Goal: Information Seeking & Learning: Learn about a topic

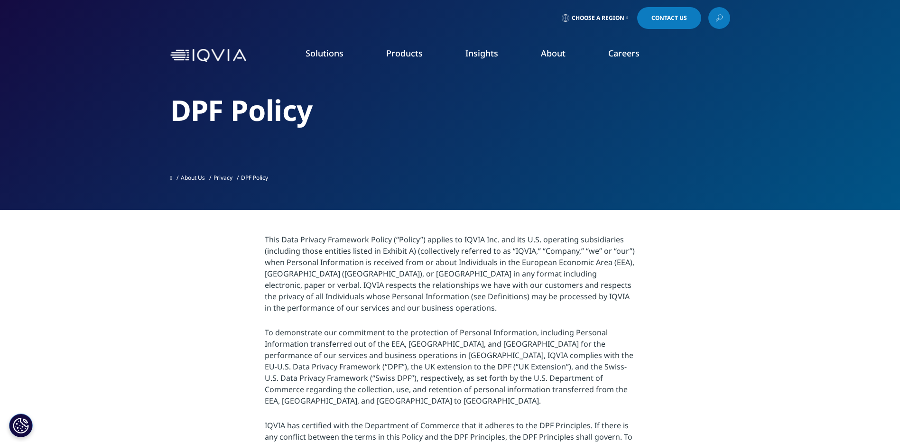
click at [293, 256] on p "This Data Privacy Framework Policy (“Policy”) applies to IQVIA Inc. and its U.S…" at bounding box center [450, 276] width 370 height 85
drag, startPoint x: 296, startPoint y: 236, endPoint x: 496, endPoint y: 236, distance: 199.6
click at [496, 236] on p "This Data Privacy Framework Policy (“Policy”) applies to IQVIA Inc. and its U.S…" at bounding box center [450, 276] width 370 height 85
click at [334, 286] on p "This Data Privacy Framework Policy (“Policy”) applies to IQVIA Inc. and its U.S…" at bounding box center [450, 276] width 370 height 85
click at [291, 340] on p "To demonstrate our commitment to the protection of Personal Information, includ…" at bounding box center [450, 369] width 370 height 85
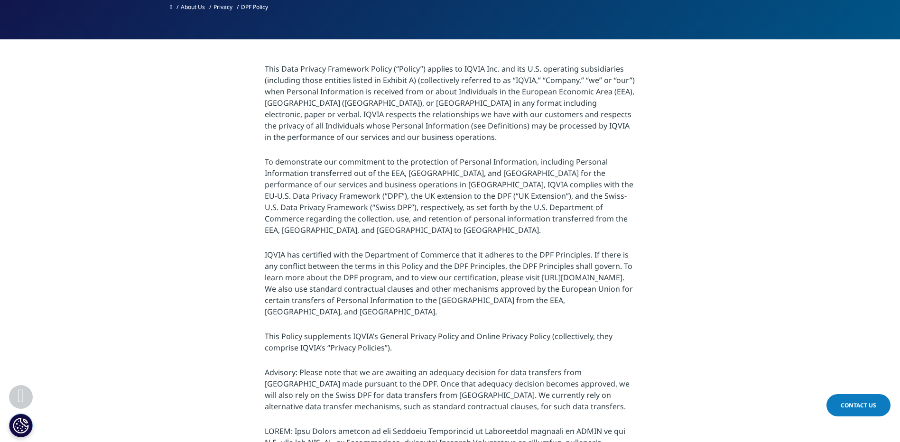
scroll to position [190, 0]
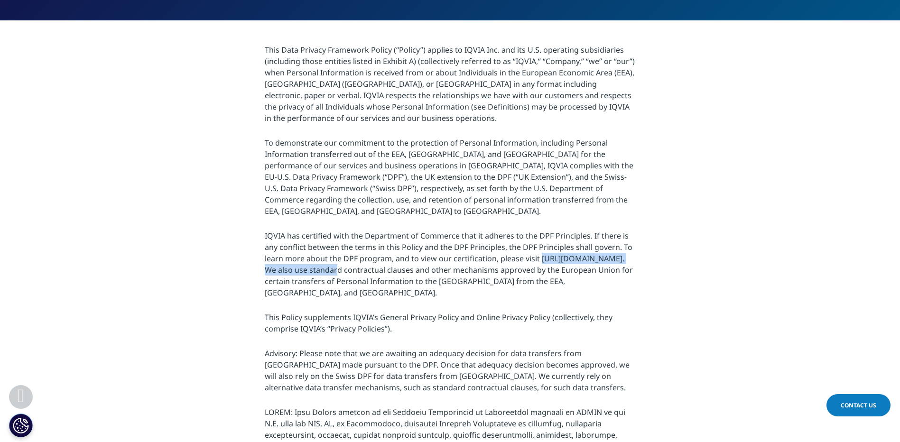
drag, startPoint x: 264, startPoint y: 256, endPoint x: 414, endPoint y: 258, distance: 150.3
copy p "https://www.dataprivacyframework.gov/s/"
click at [415, 230] on p "IQVIA has certified with the Department of Commerce that it adheres to the DPF …" at bounding box center [450, 267] width 370 height 74
click at [401, 273] on p "IQVIA has certified with the Department of Commerce that it adheres to the DPF …" at bounding box center [450, 267] width 370 height 74
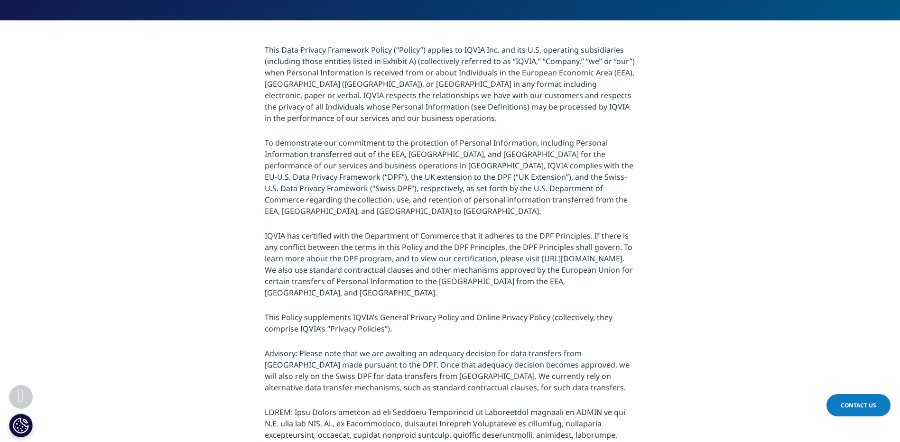
click at [392, 281] on p "IQVIA has certified with the Department of Commerce that it adheres to the DPF …" at bounding box center [450, 267] width 370 height 74
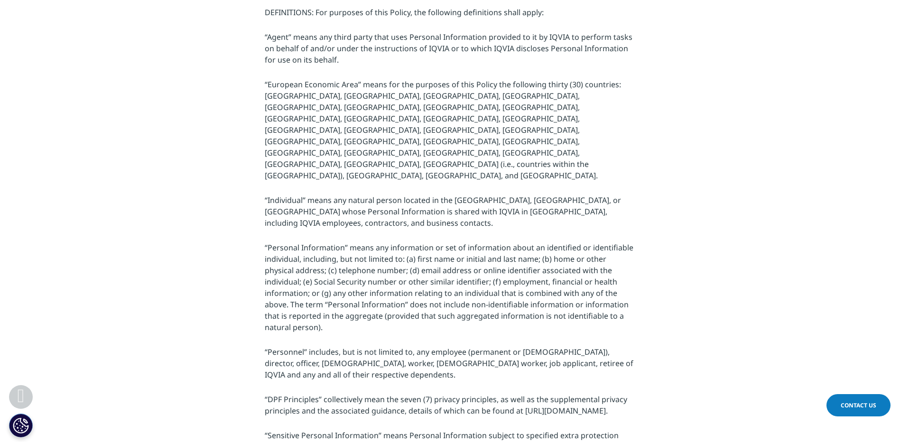
scroll to position [1349, 0]
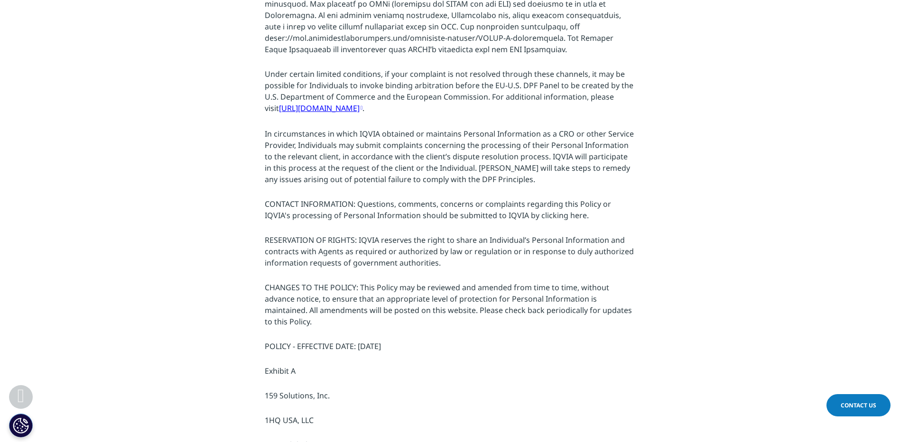
scroll to position [4213, 0]
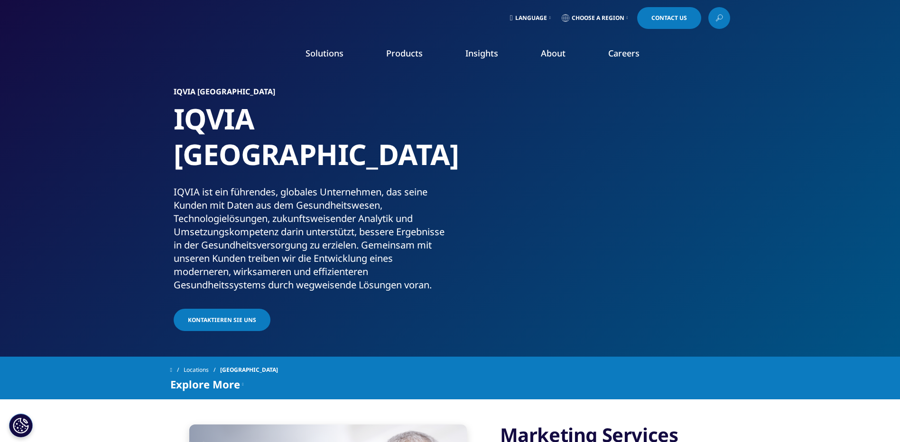
click at [66, 138] on link "Our Company" at bounding box center [134, 136] width 189 height 10
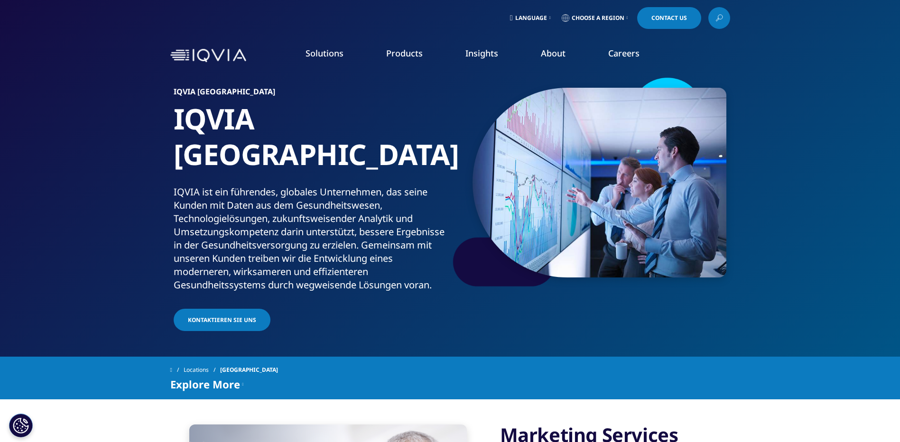
click at [66, 138] on link "Our Company" at bounding box center [134, 136] width 189 height 10
click at [269, 219] on link "Privacy" at bounding box center [362, 217] width 215 height 10
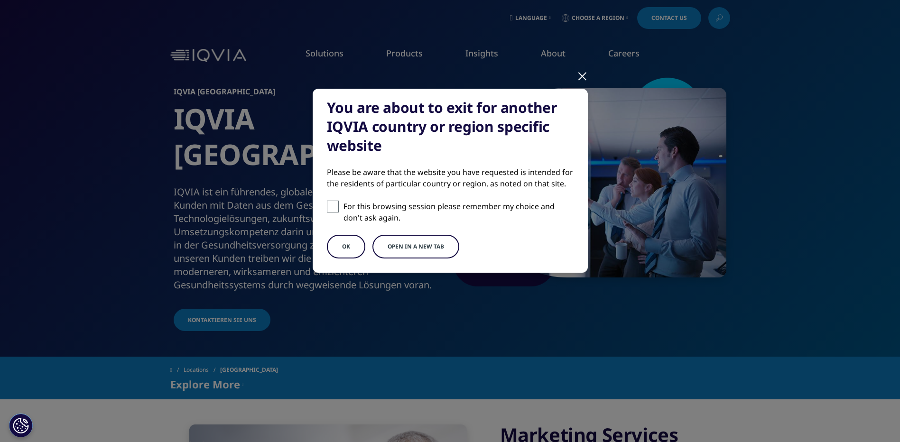
click at [342, 251] on button "OK" at bounding box center [346, 247] width 38 height 24
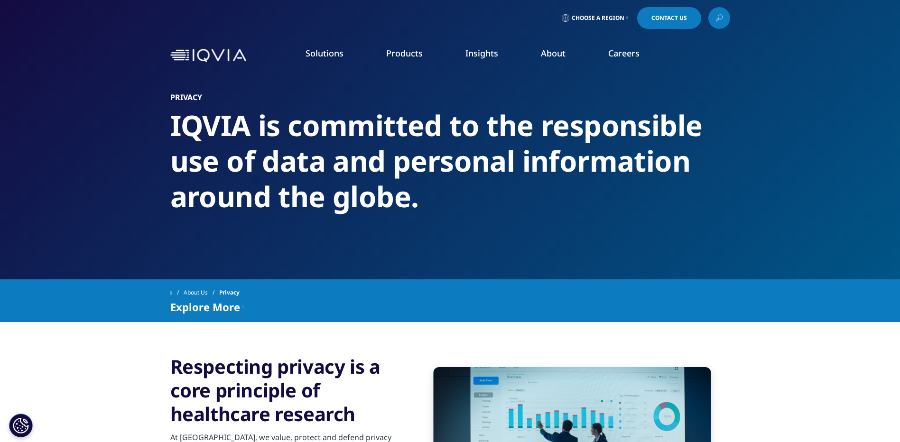
click at [328, 144] on h2 "IQVIA is committed to the responsible use of data and personal information arou…" at bounding box center [450, 161] width 560 height 107
click at [180, 54] on img at bounding box center [208, 56] width 76 height 14
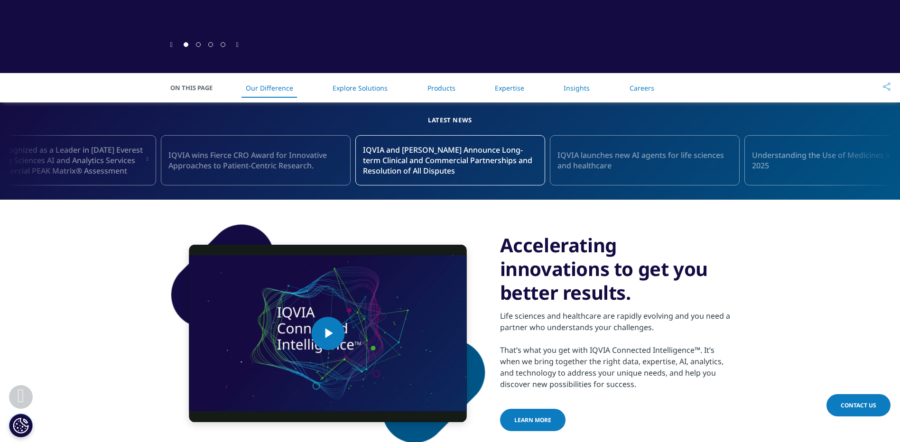
scroll to position [386, 0]
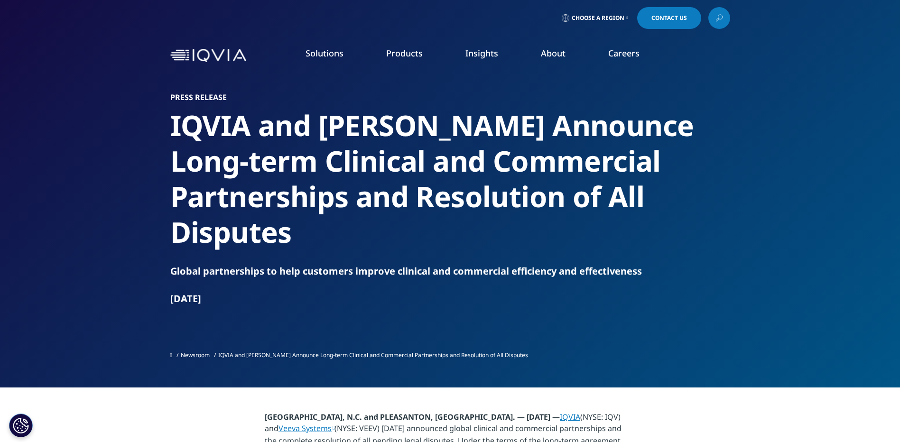
click at [395, 411] on p "[GEOGRAPHIC_DATA], N.C. and PLEASANTON, [GEOGRAPHIC_DATA]. — [DATE] — IQVIA (NY…" at bounding box center [450, 443] width 370 height 64
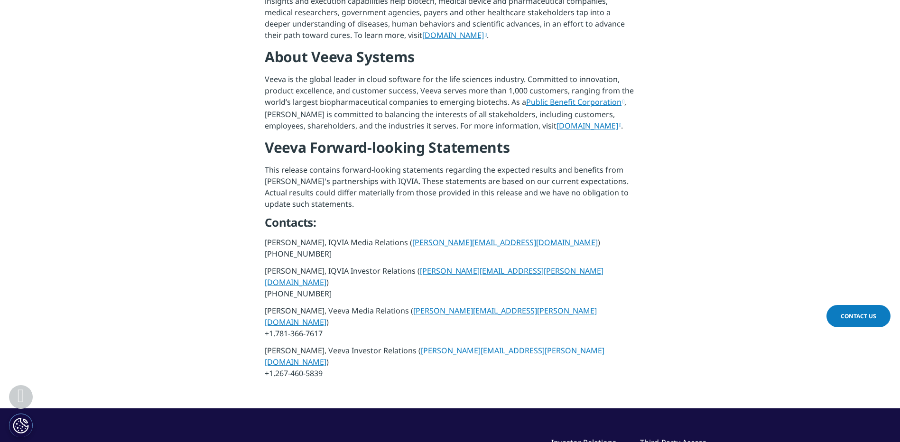
scroll to position [1005, 0]
